Goal: Information Seeking & Learning: Learn about a topic

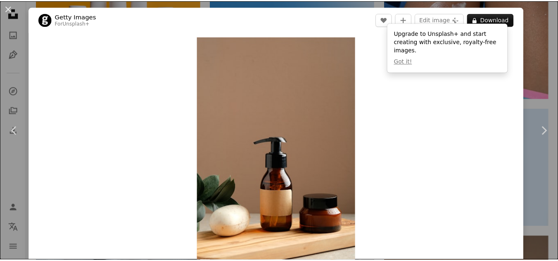
scroll to position [74, 0]
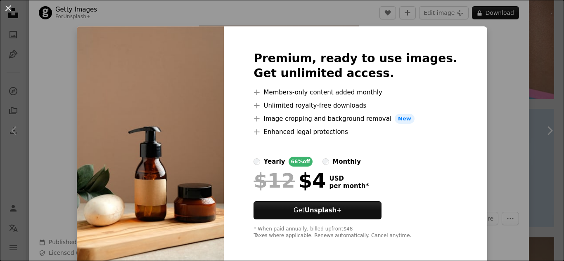
click at [494, 84] on div "An X shape Premium, ready to use images. Get unlimited access. A plus sign Memb…" at bounding box center [282, 130] width 564 height 261
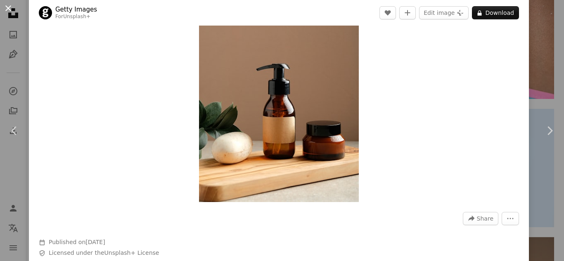
click at [7, 9] on button "An X shape" at bounding box center [8, 8] width 10 height 10
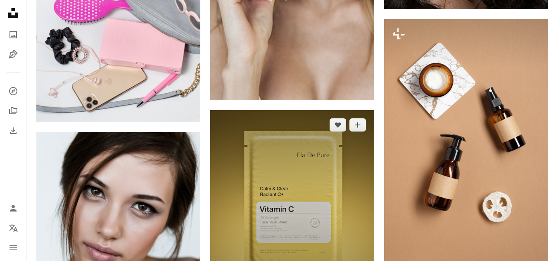
scroll to position [14896, 0]
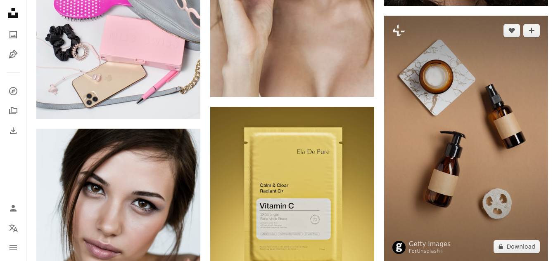
click at [510, 187] on img at bounding box center [466, 139] width 164 height 246
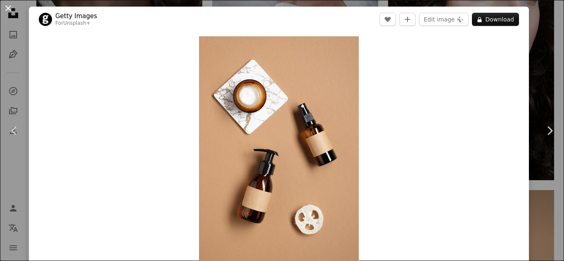
click at [9, 5] on button "An X shape" at bounding box center [8, 8] width 10 height 10
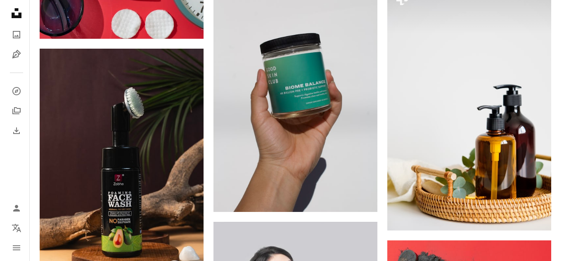
scroll to position [7205, 0]
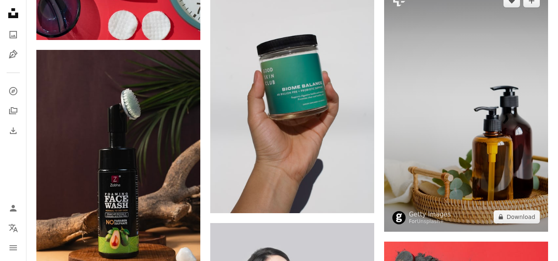
click at [467, 170] on img at bounding box center [466, 109] width 164 height 246
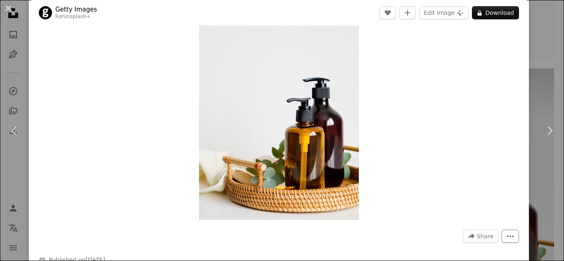
click at [507, 236] on icon "More Actions" at bounding box center [510, 236] width 6 height 1
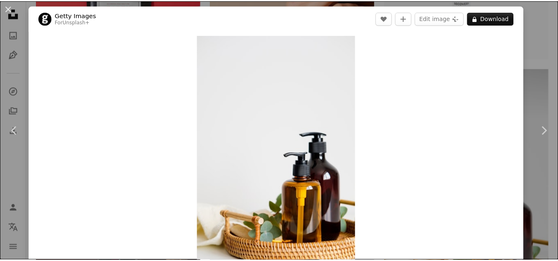
scroll to position [0, 0]
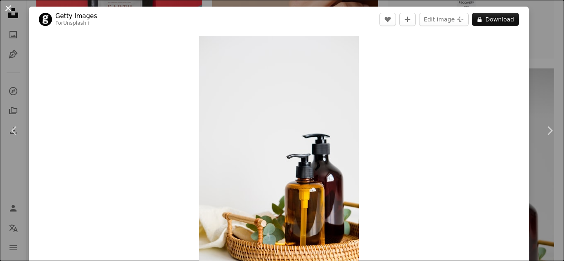
click at [8, 8] on button "An X shape" at bounding box center [8, 8] width 10 height 10
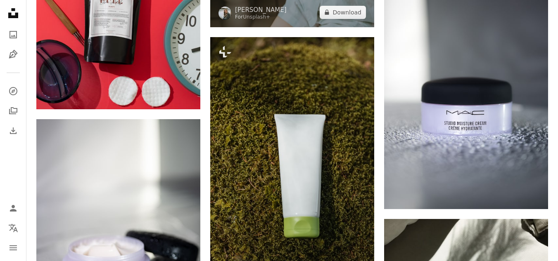
scroll to position [5971, 0]
